Goal: Information Seeking & Learning: Learn about a topic

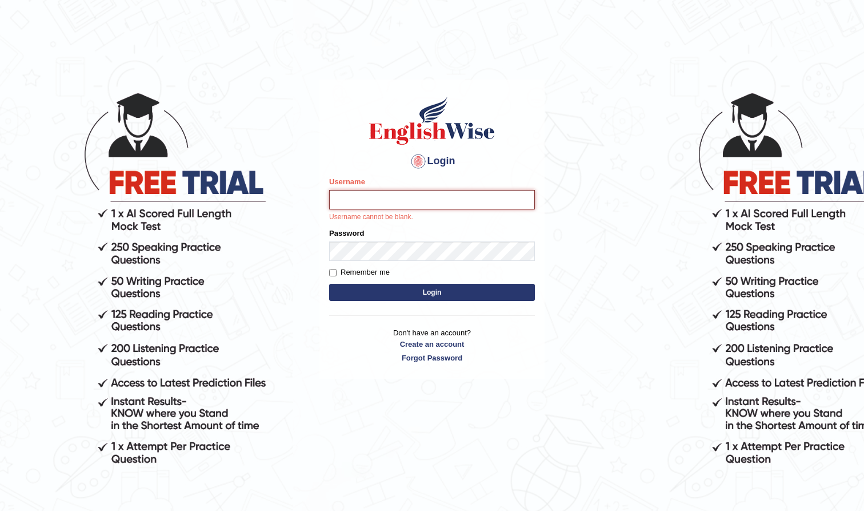
type input "farihaafghan556"
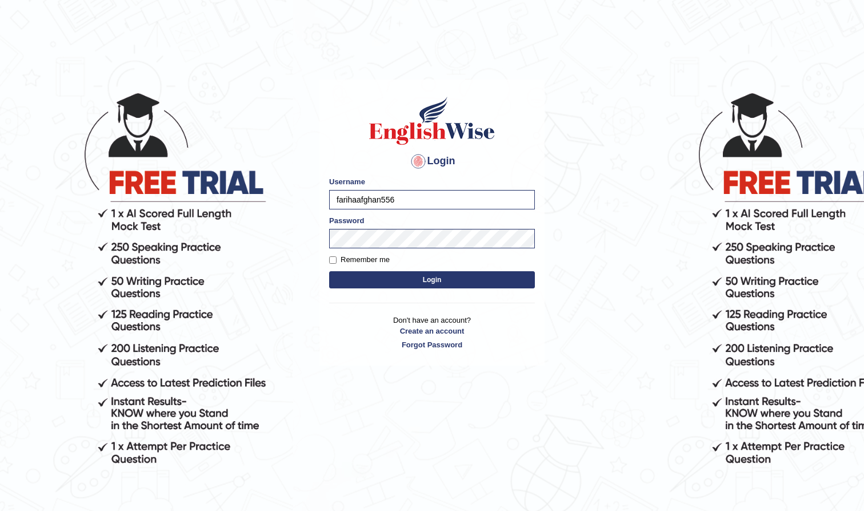
click at [445, 278] on button "Login" at bounding box center [432, 279] width 206 height 17
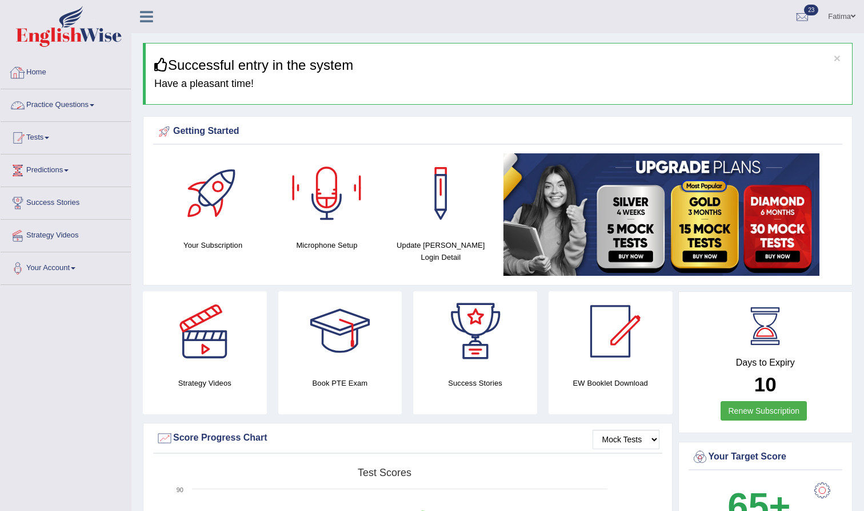
click at [95, 103] on link "Practice Questions" at bounding box center [66, 103] width 130 height 29
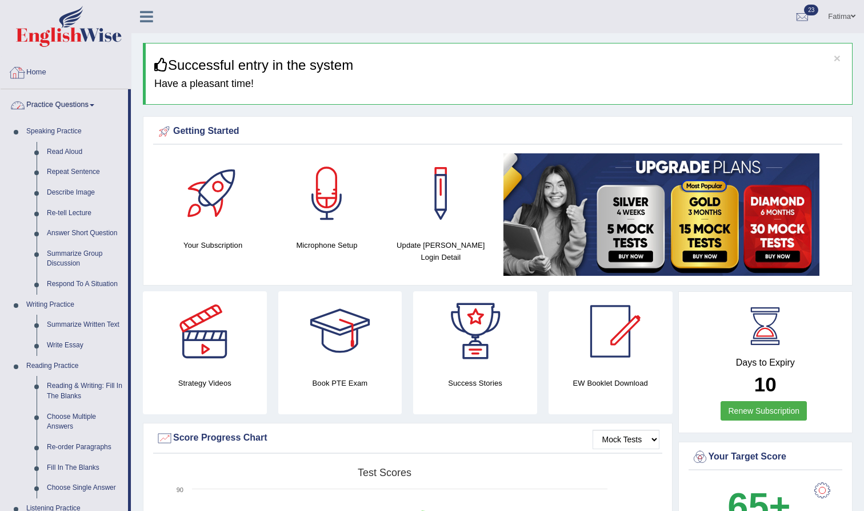
click at [81, 99] on link "Practice Questions" at bounding box center [64, 103] width 127 height 29
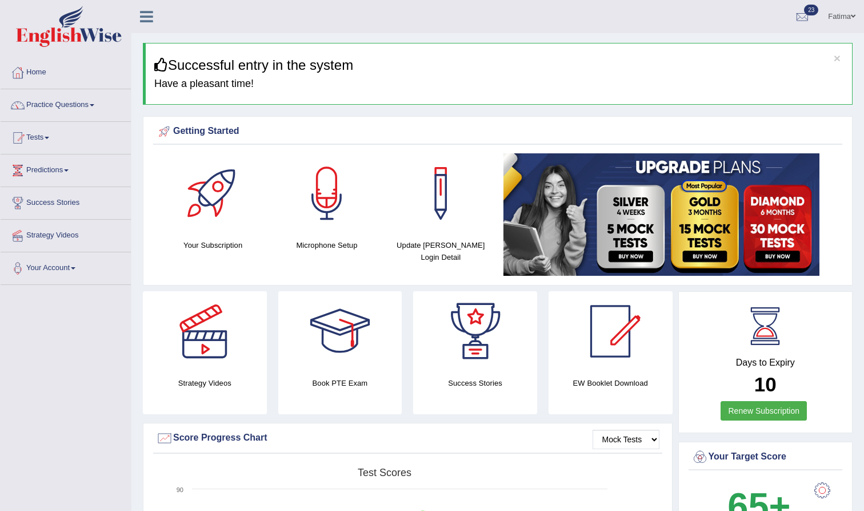
click at [43, 134] on link "Tests" at bounding box center [66, 136] width 130 height 29
click at [66, 100] on link "Practice Questions" at bounding box center [66, 103] width 130 height 29
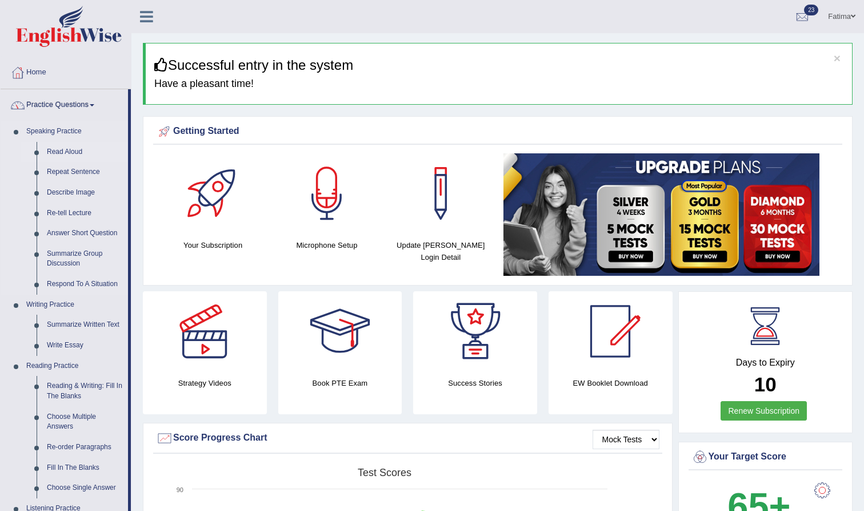
click at [59, 151] on link "Read Aloud" at bounding box center [85, 152] width 86 height 21
